Goal: Task Accomplishment & Management: Manage account settings

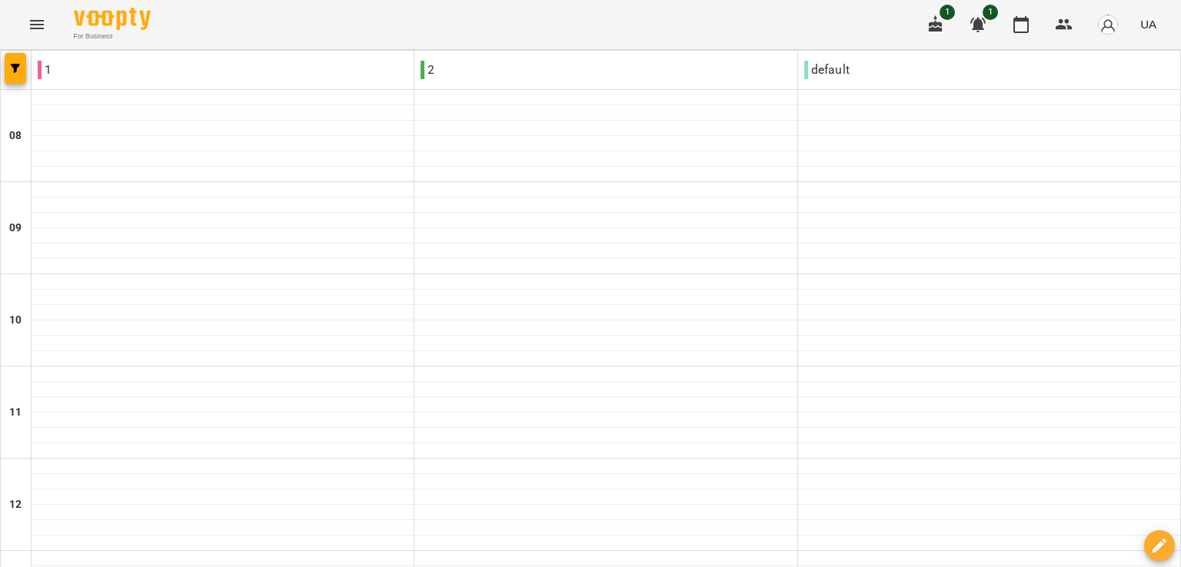
scroll to position [181, 0]
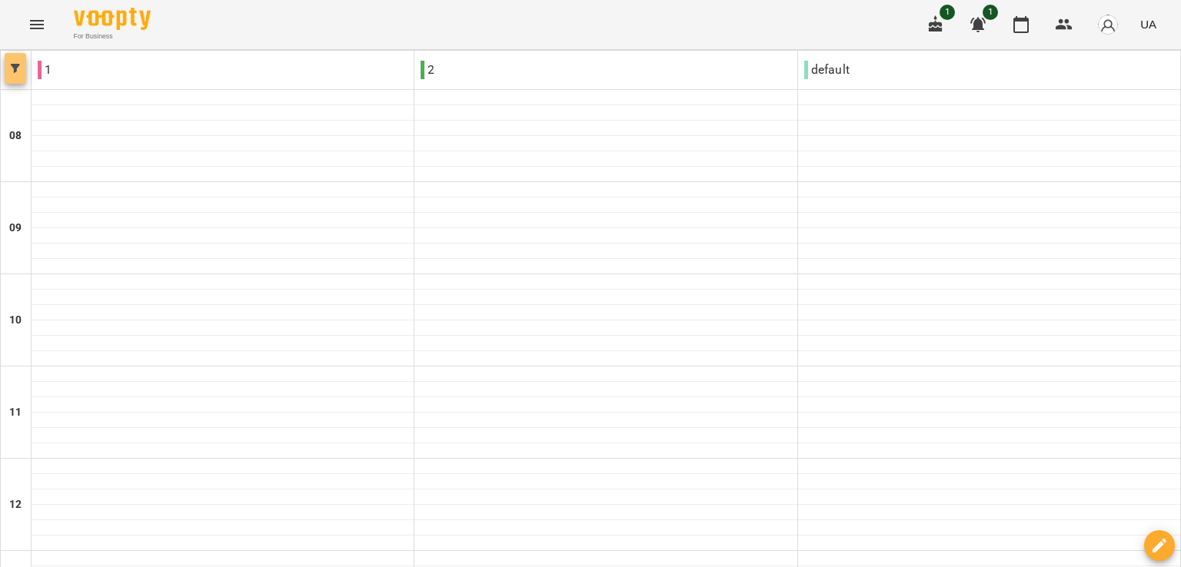
click at [24, 69] on span "button" at bounding box center [16, 68] width 22 height 9
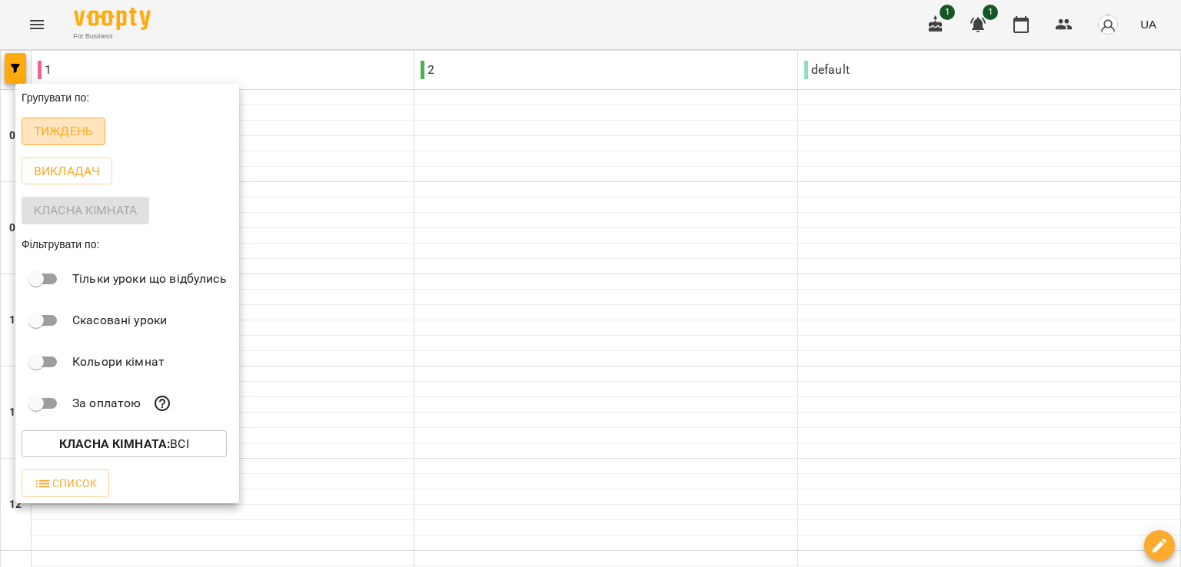
click at [58, 128] on p "Тиждень" at bounding box center [63, 131] width 59 height 18
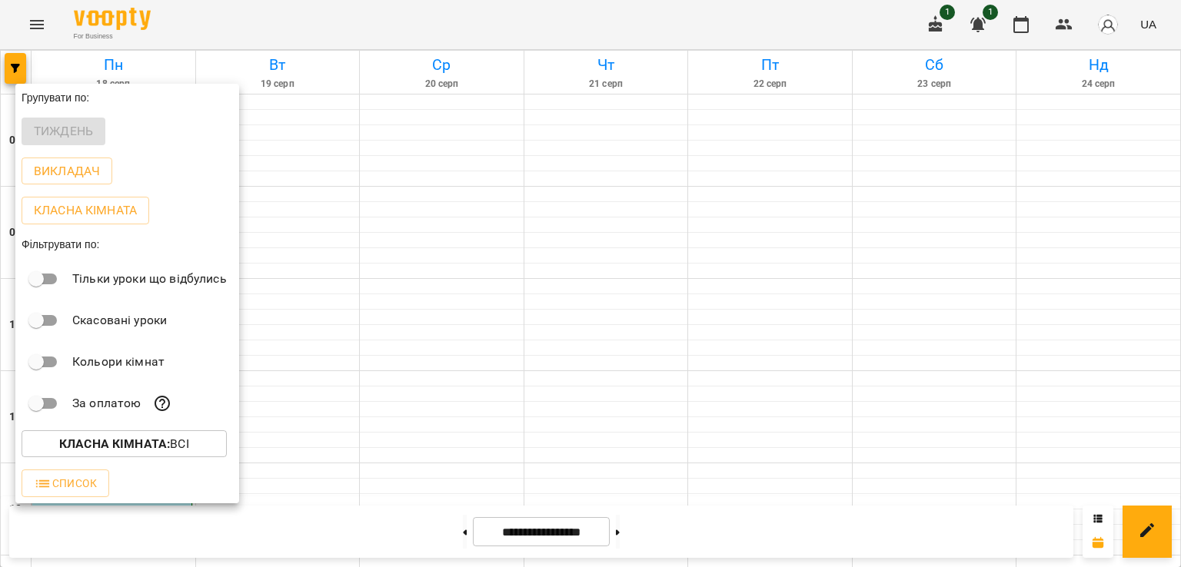
click at [22, 64] on div at bounding box center [590, 283] width 1181 height 567
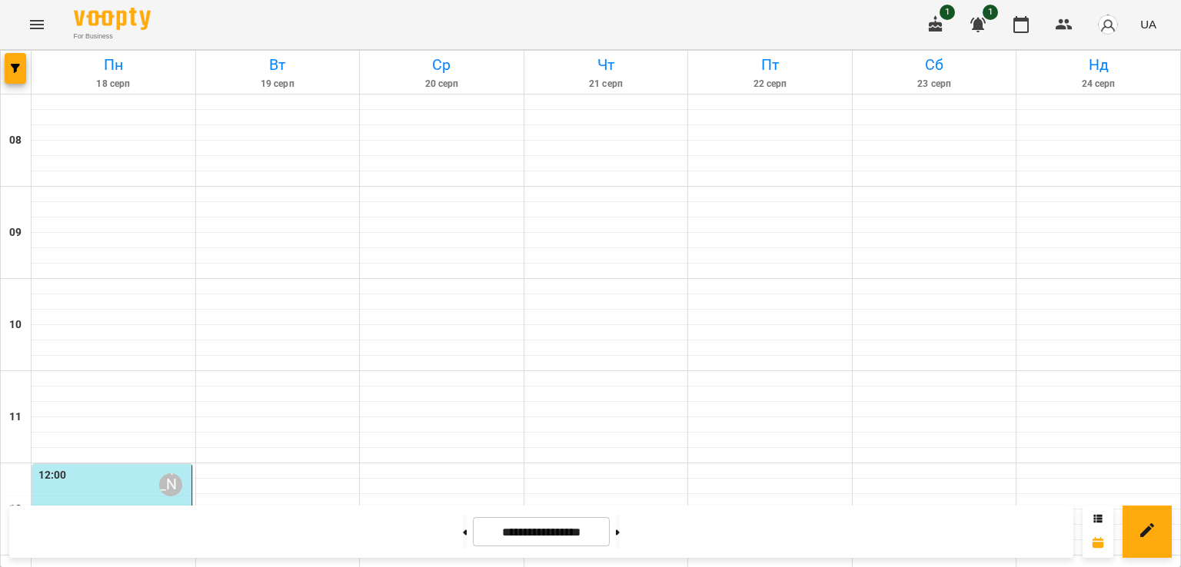
scroll to position [790, 0]
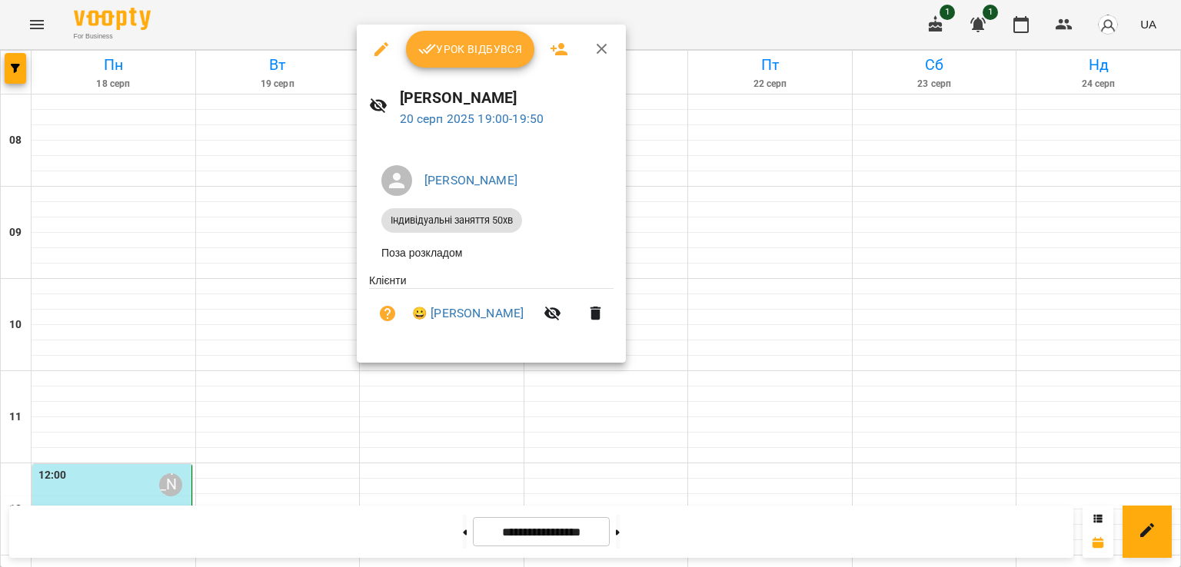
click at [218, 194] on div at bounding box center [590, 283] width 1181 height 567
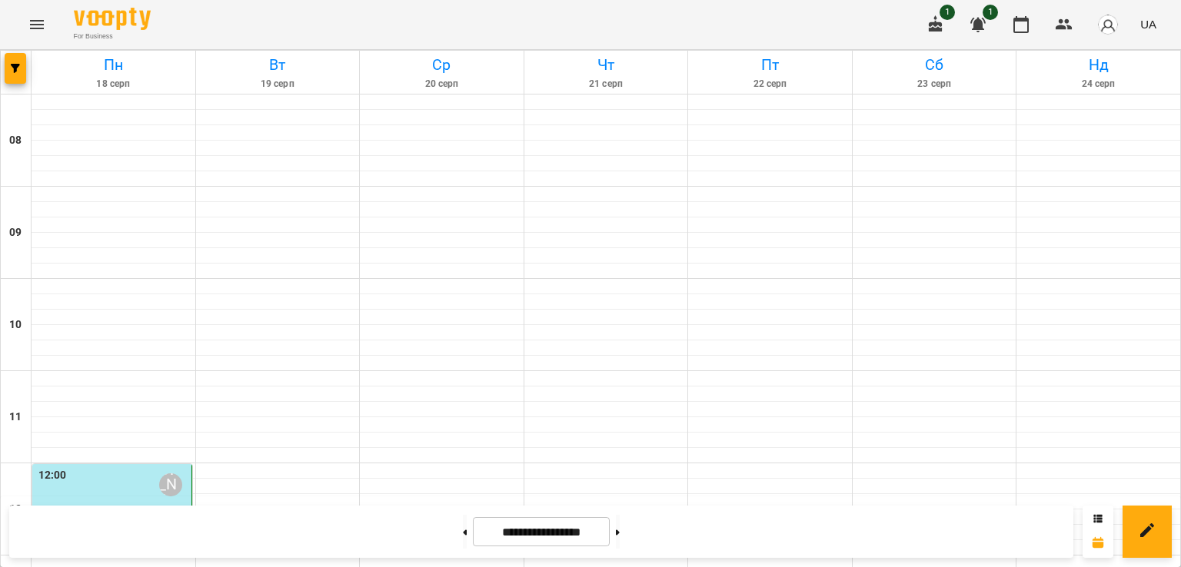
scroll to position [713, 0]
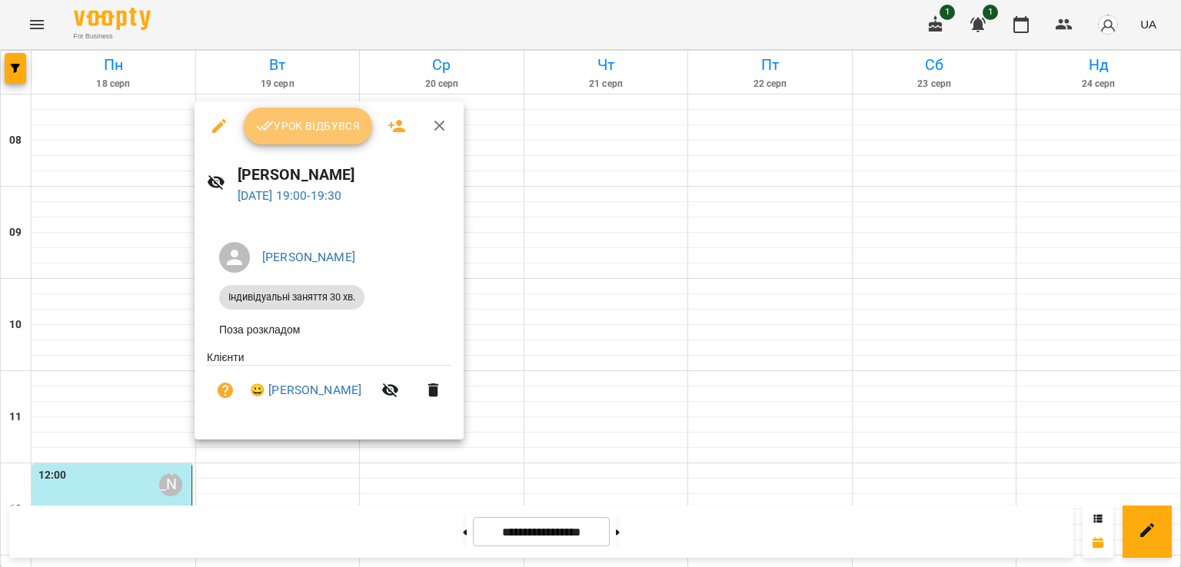
click at [305, 125] on span "Урок відбувся" at bounding box center [308, 126] width 105 height 18
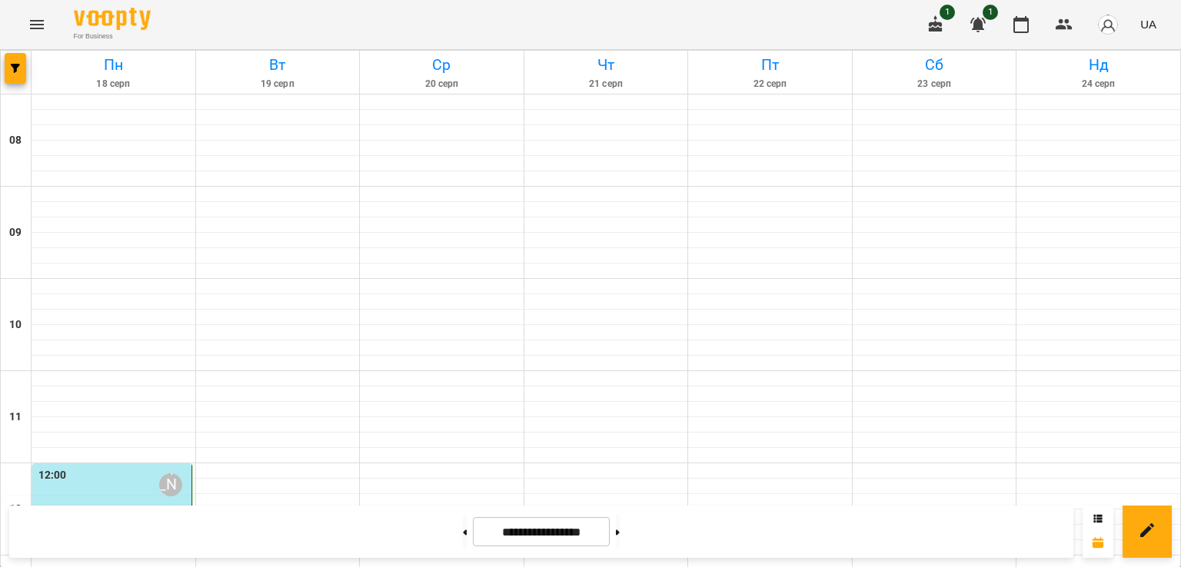
scroll to position [716, 0]
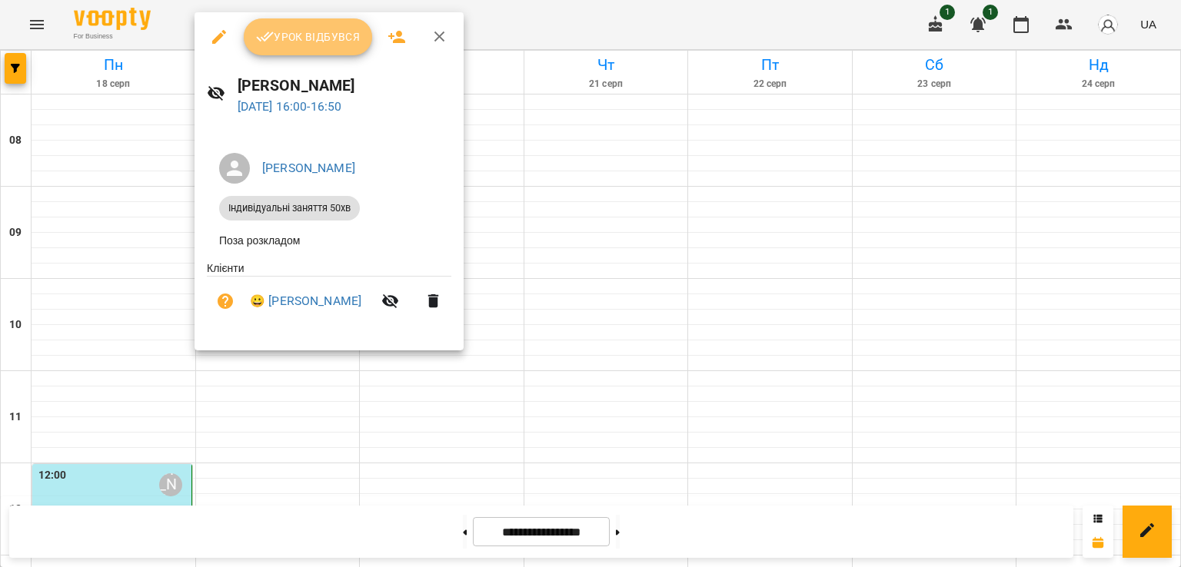
click at [309, 48] on button "Урок відбувся" at bounding box center [308, 36] width 129 height 37
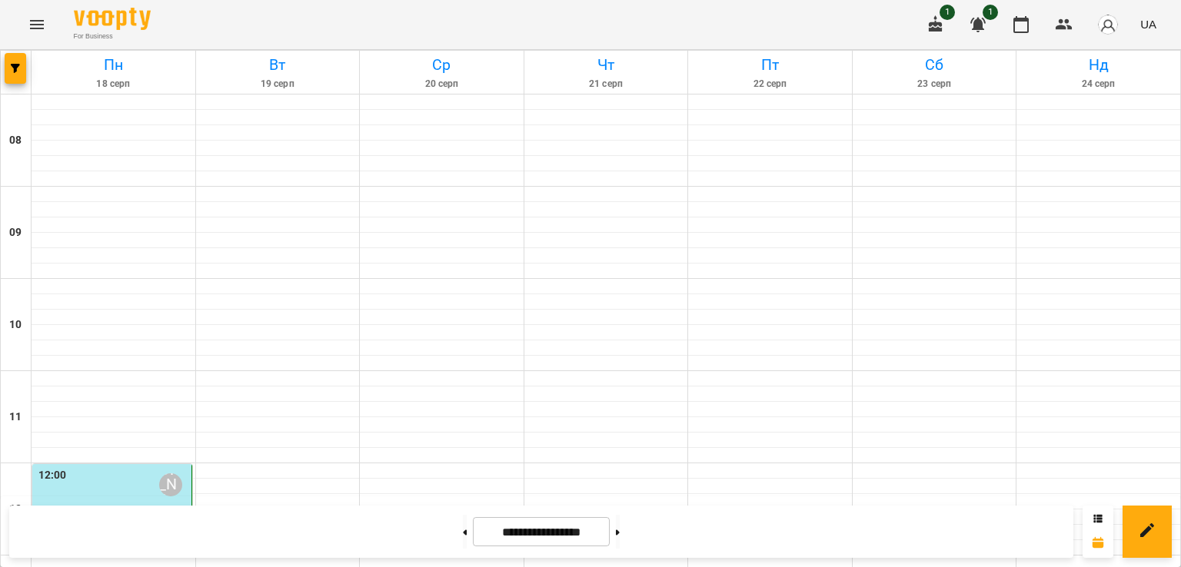
scroll to position [261, 0]
click at [93, 467] on div "12:00 [PERSON_NAME]" at bounding box center [113, 484] width 150 height 35
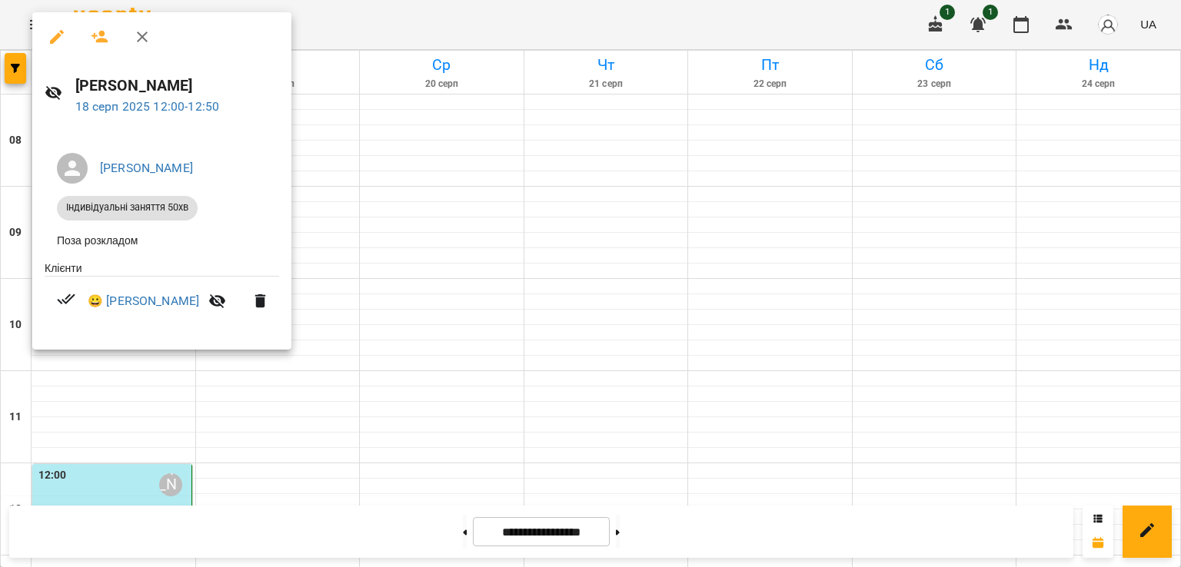
click at [328, 170] on div at bounding box center [590, 283] width 1181 height 567
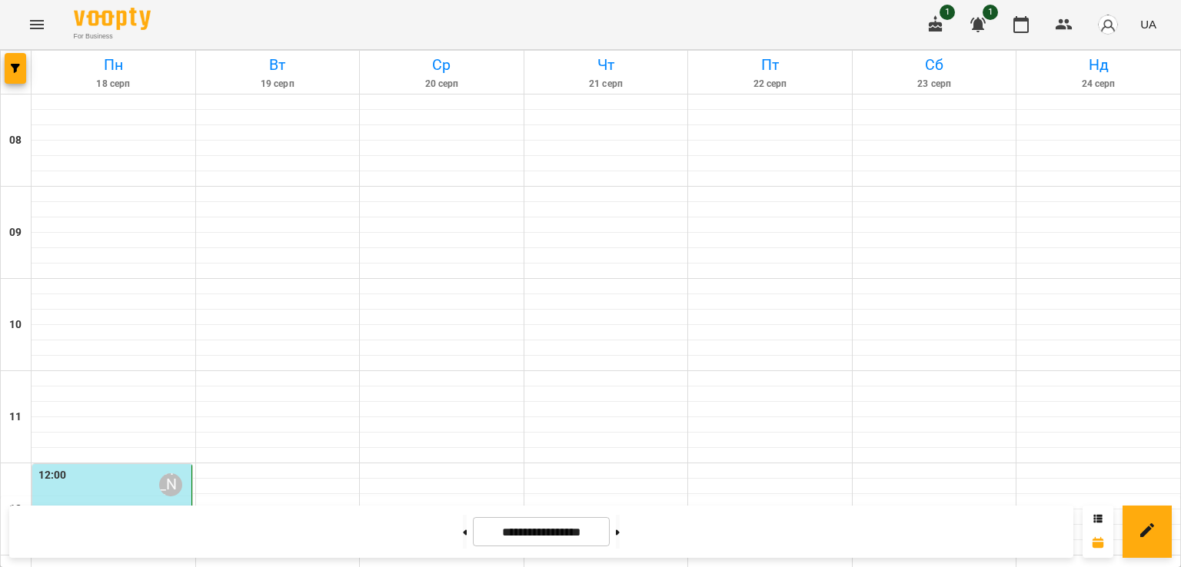
scroll to position [607, 0]
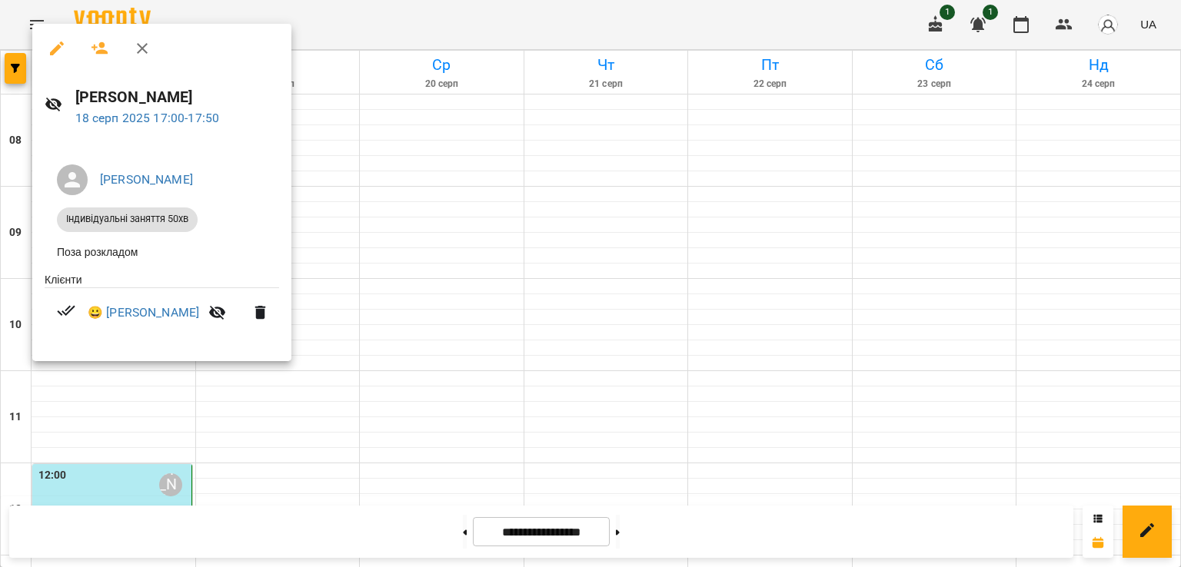
click at [502, 195] on div at bounding box center [590, 283] width 1181 height 567
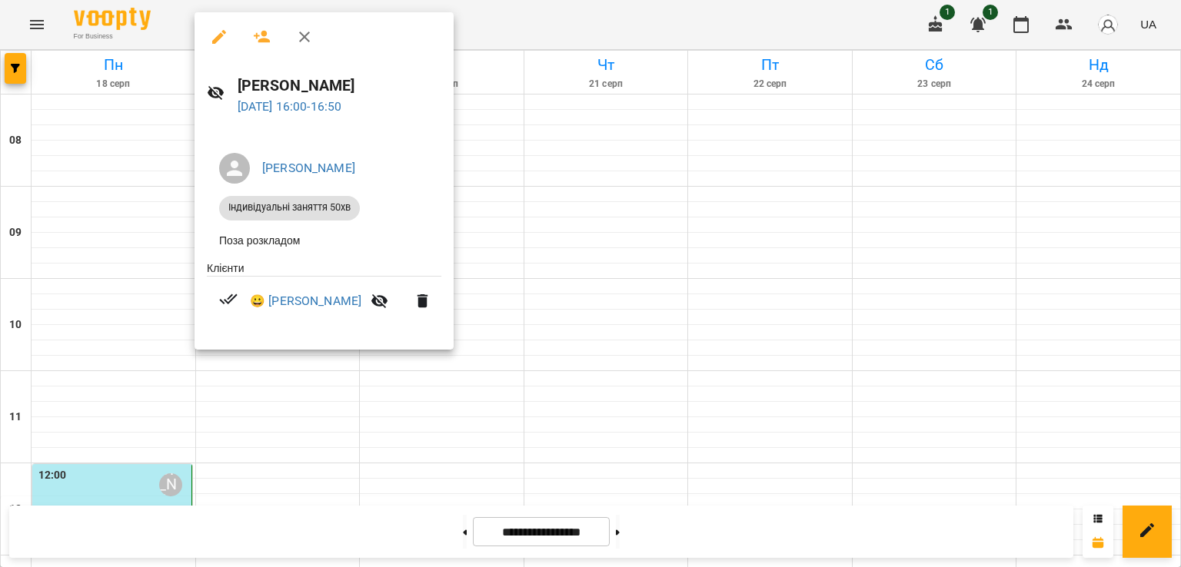
click at [693, 219] on div at bounding box center [590, 283] width 1181 height 567
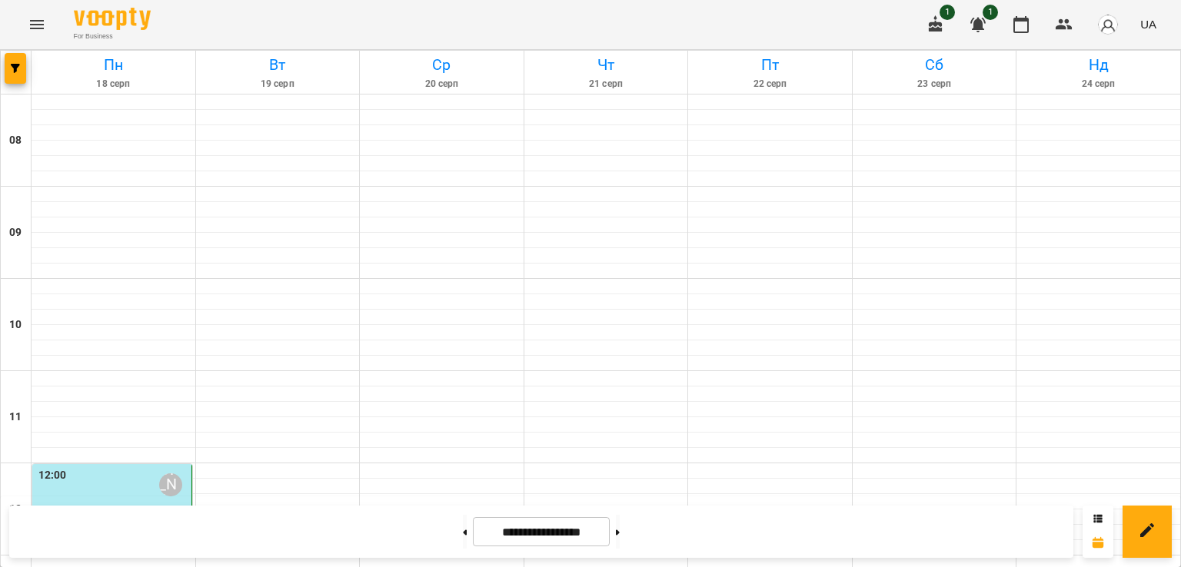
scroll to position [888, 0]
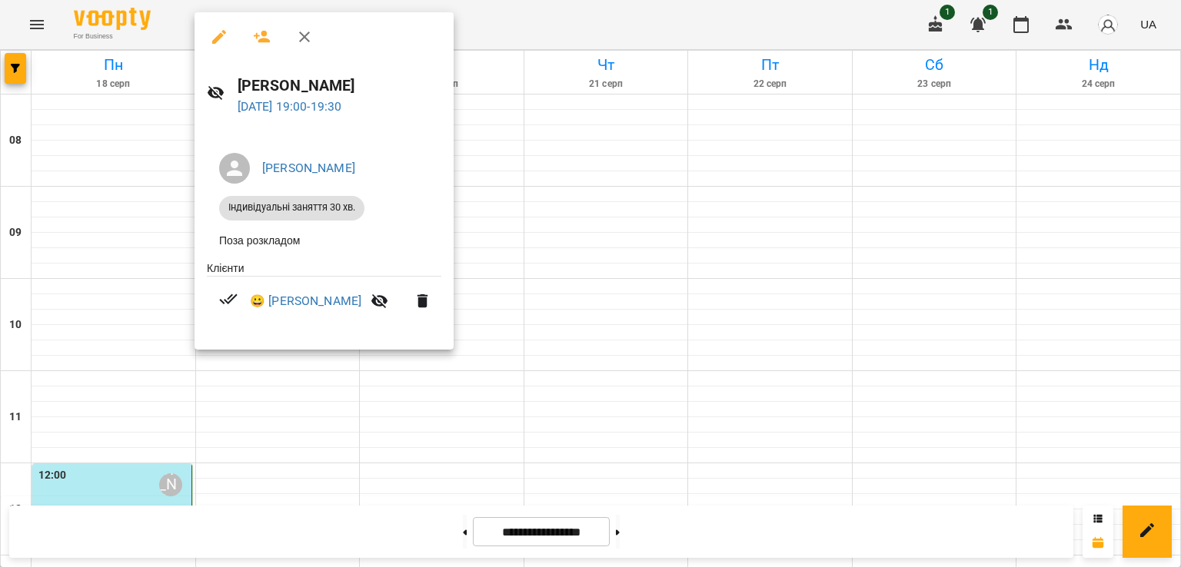
click at [486, 257] on div at bounding box center [590, 283] width 1181 height 567
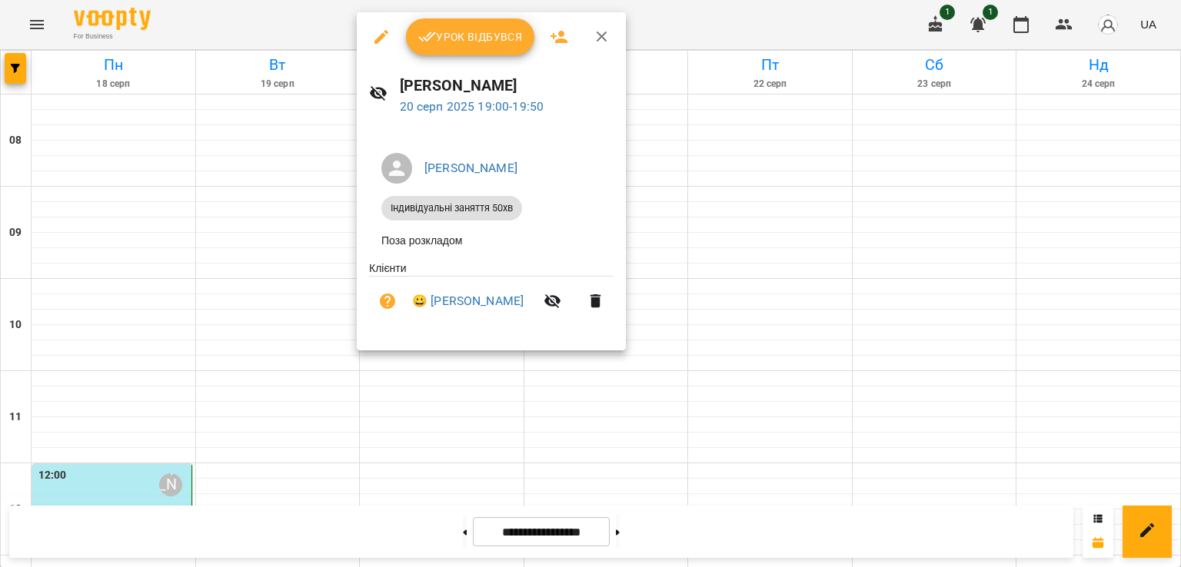
click at [670, 234] on div at bounding box center [590, 283] width 1181 height 567
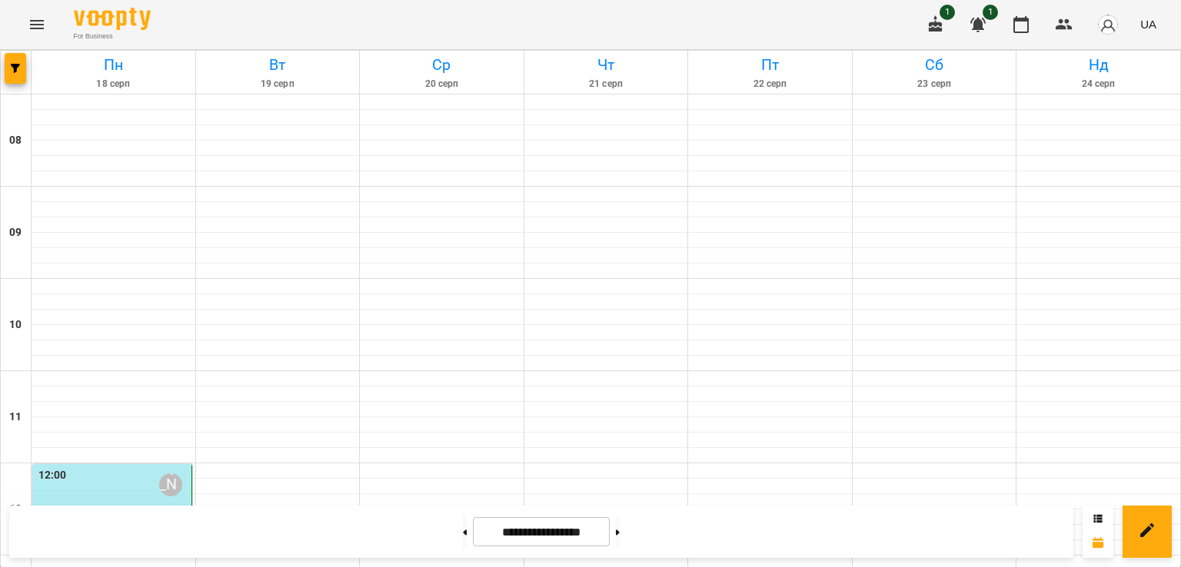
scroll to position [631, 0]
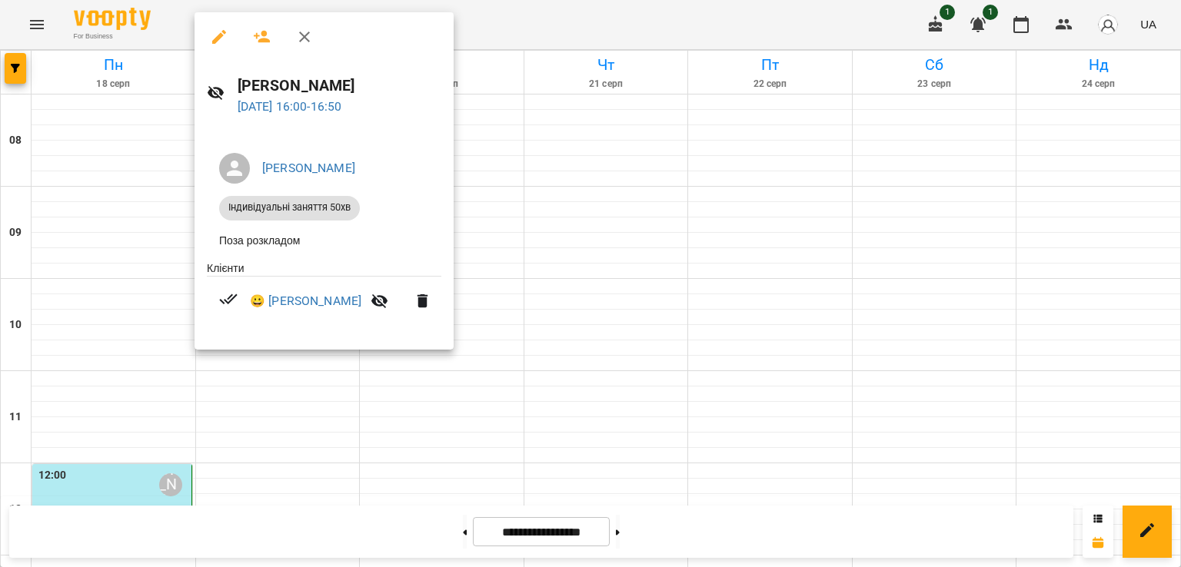
click at [492, 224] on div at bounding box center [590, 283] width 1181 height 567
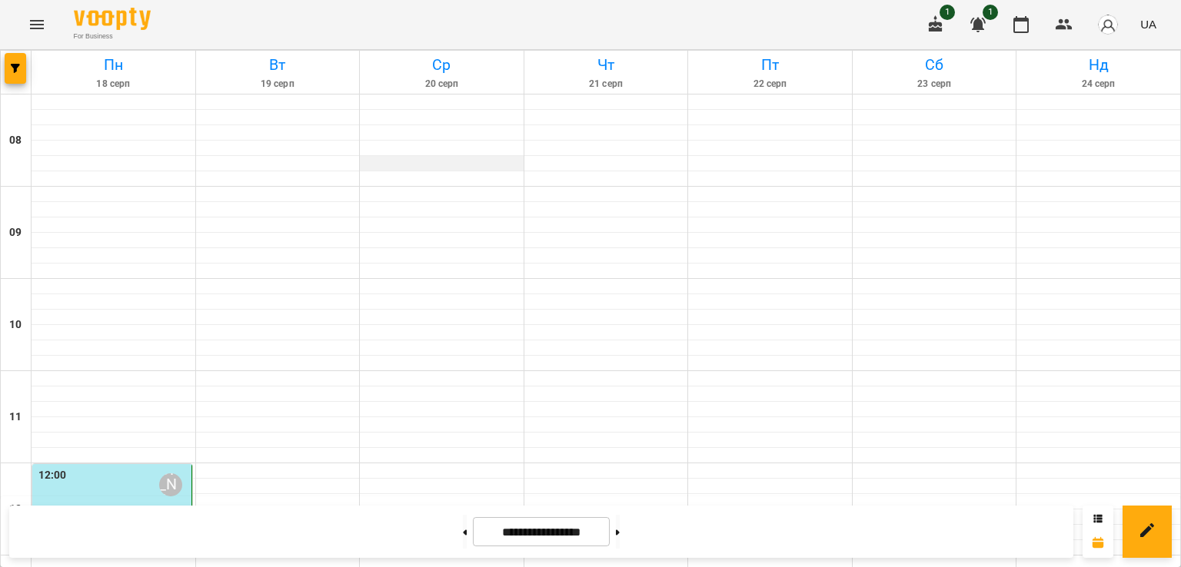
scroll to position [808, 0]
